Goal: Task Accomplishment & Management: Use online tool/utility

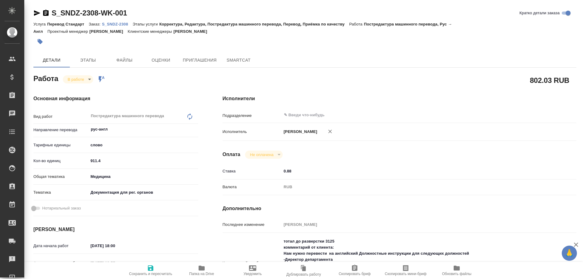
type textarea "x"
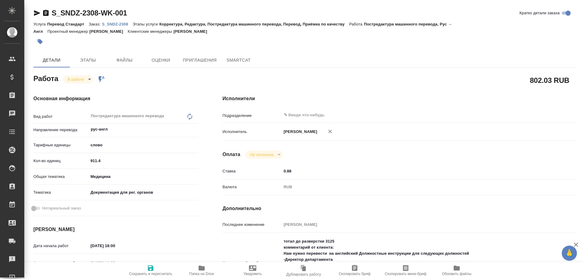
type textarea "x"
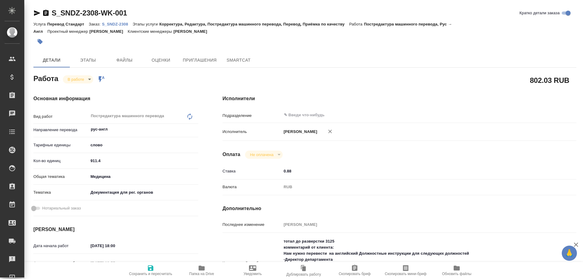
type textarea "x"
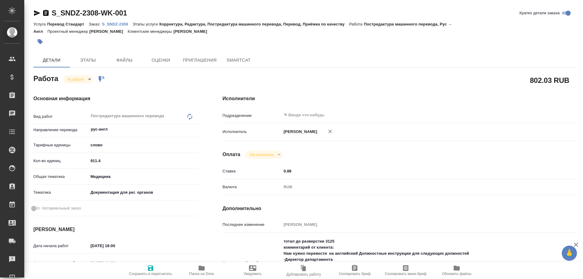
type textarea "x"
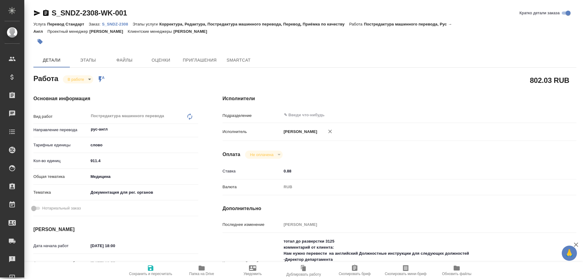
type textarea "x"
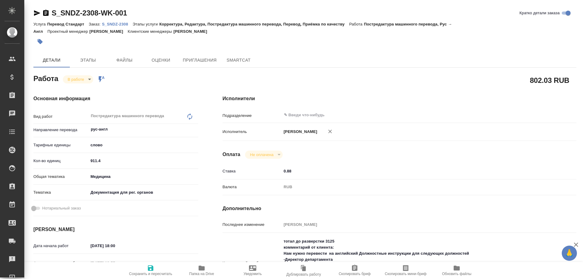
type textarea "x"
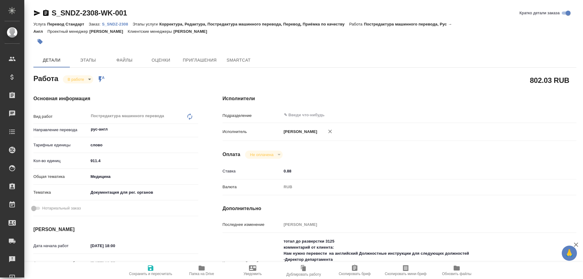
type textarea "x"
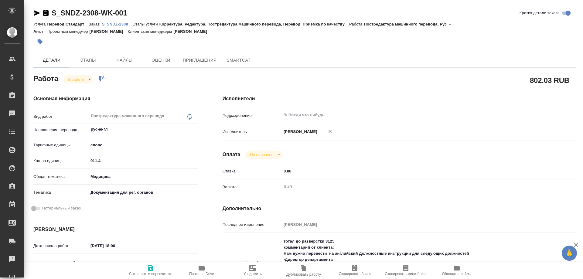
type textarea "x"
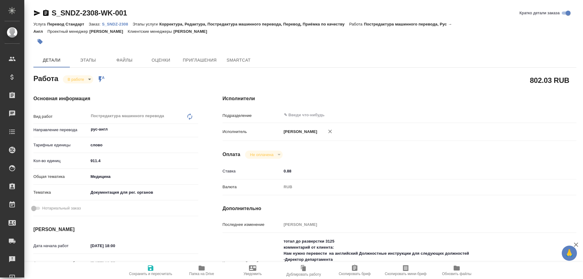
click at [111, 24] on p "S_SNDZ-2308" at bounding box center [117, 24] width 31 height 5
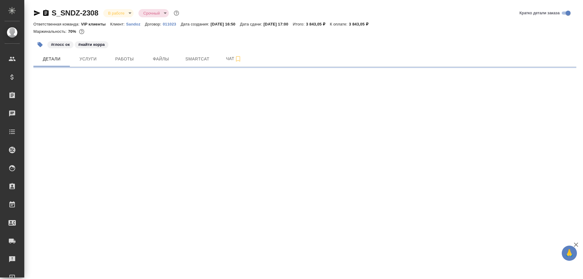
select select "RU"
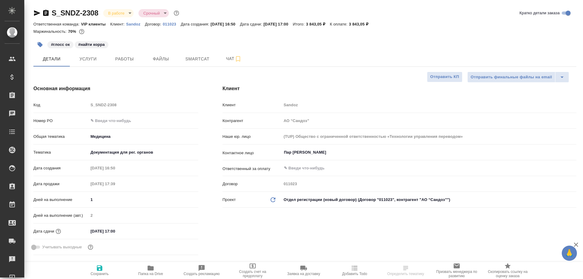
type textarea "x"
click at [122, 59] on span "Работы" at bounding box center [124, 59] width 29 height 8
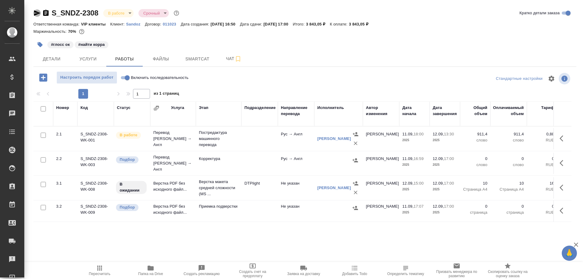
click at [36, 12] on icon "button" at bounding box center [37, 12] width 6 height 5
